Goal: Task Accomplishment & Management: Manage account settings

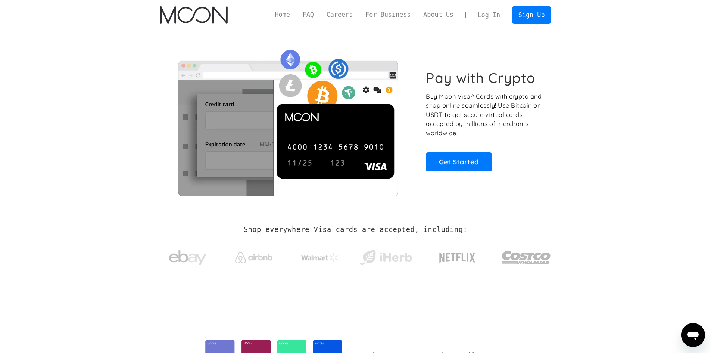
click at [495, 11] on link "Log In" at bounding box center [488, 15] width 35 height 16
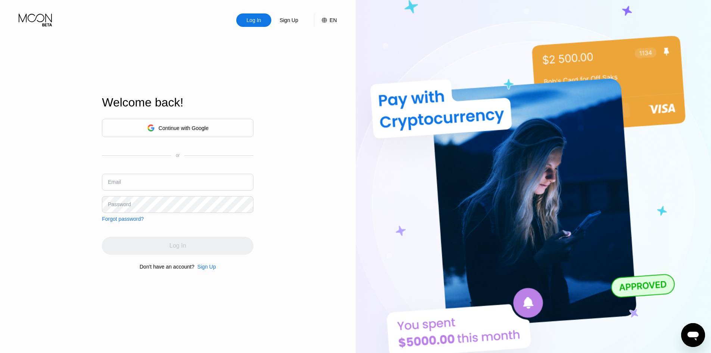
click at [196, 181] on input "text" at bounding box center [178, 182] width 152 height 17
click at [182, 177] on input "text" at bounding box center [178, 182] width 152 height 17
paste input "[EMAIL_ADDRESS][DOMAIN_NAME]"
type input "[EMAIL_ADDRESS][DOMAIN_NAME]"
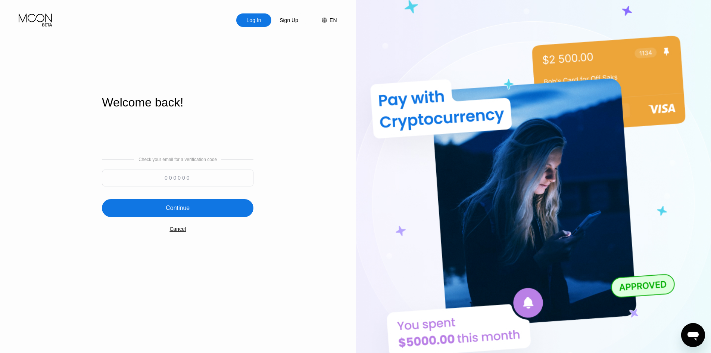
paste input "236283"
type input "236283"
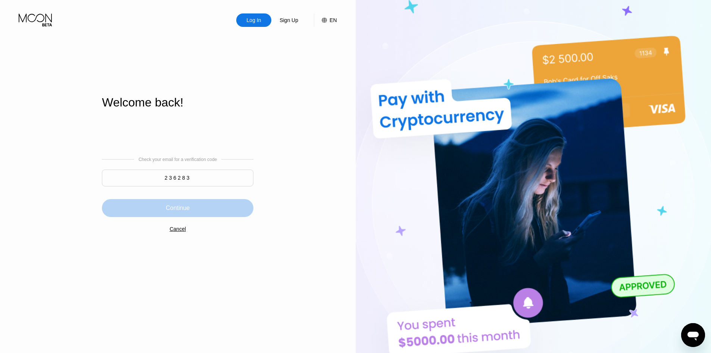
click at [171, 211] on div "Continue" at bounding box center [178, 207] width 24 height 7
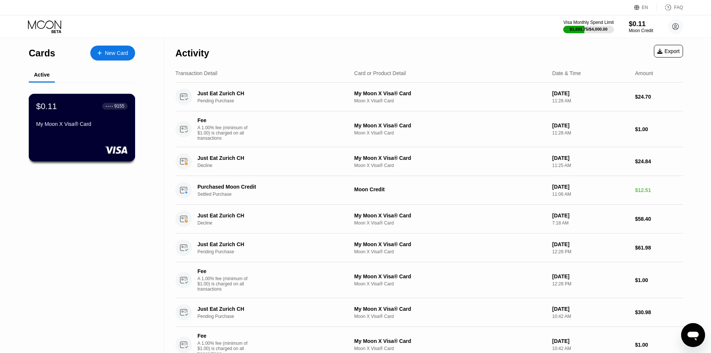
click at [56, 135] on div "$0.11 ● ● ● ● 9155 My Moon X Visa® Card" at bounding box center [82, 128] width 107 height 68
